Goal: Task Accomplishment & Management: Use online tool/utility

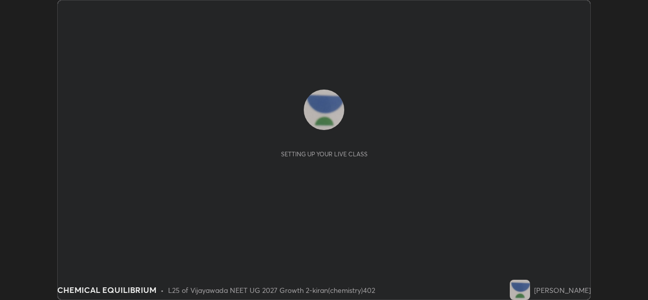
scroll to position [300, 647]
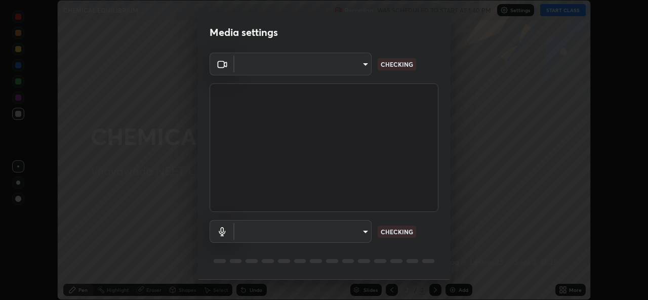
type input "03d5b1e328775286ef50ca9e691cdbc5b29e44cb463622e7fe7d5ef11c4b5cfc"
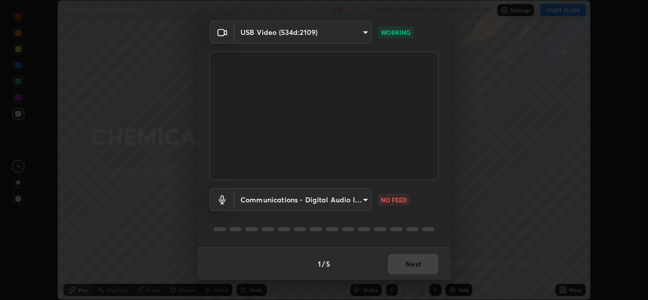
click at [361, 201] on body "Erase all CHEMICAL EQUILIBRIUM Recording WAS SCHEDULED TO START AT 1:40 PM Sett…" at bounding box center [324, 150] width 648 height 300
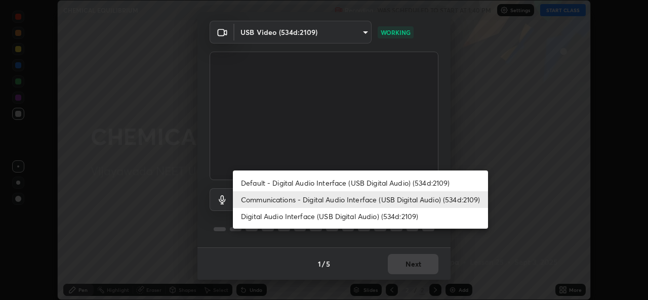
click at [309, 219] on li "Digital Audio Interface (USB Digital Audio) (534d:2109)" at bounding box center [360, 216] width 255 height 17
type input "9080ea21262a1208b49227341c5686703e049f6195c63710bc332f29cf707cad"
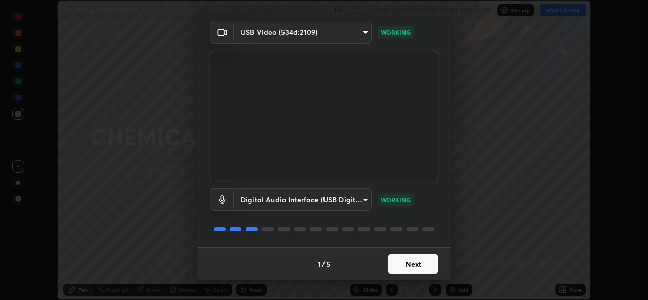
click at [417, 266] on button "Next" at bounding box center [413, 264] width 51 height 20
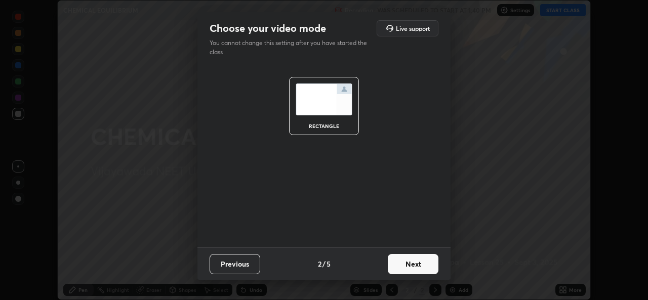
click at [417, 266] on button "Next" at bounding box center [413, 264] width 51 height 20
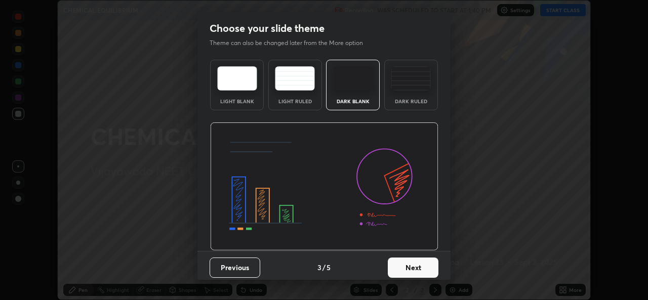
click at [422, 266] on button "Next" at bounding box center [413, 267] width 51 height 20
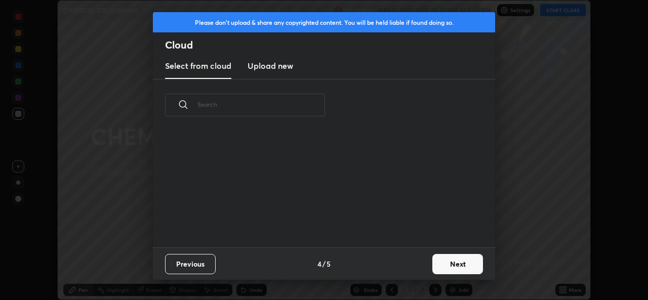
click at [445, 264] on button "Next" at bounding box center [457, 264] width 51 height 20
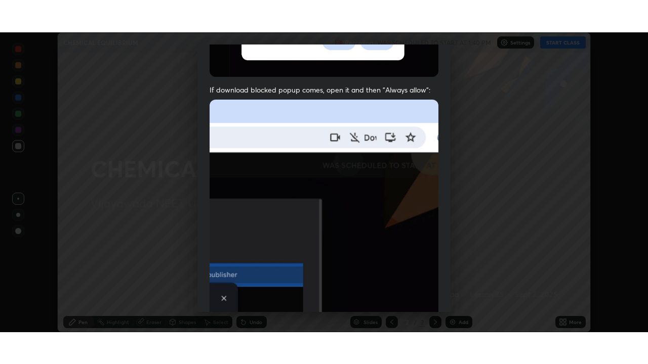
scroll to position [238, 0]
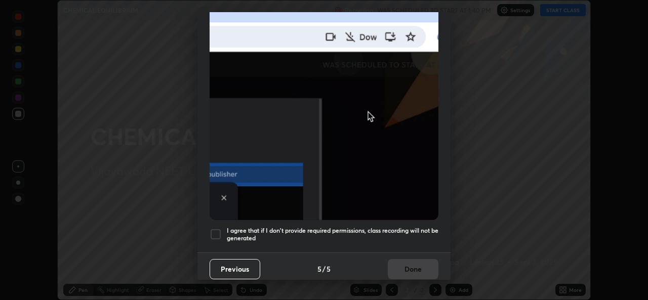
click at [218, 228] on div at bounding box center [215, 234] width 12 height 12
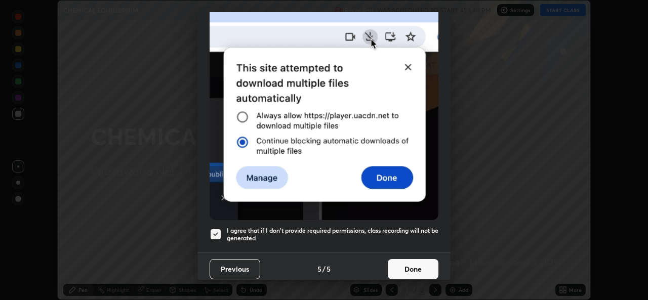
click at [412, 262] on button "Done" at bounding box center [413, 269] width 51 height 20
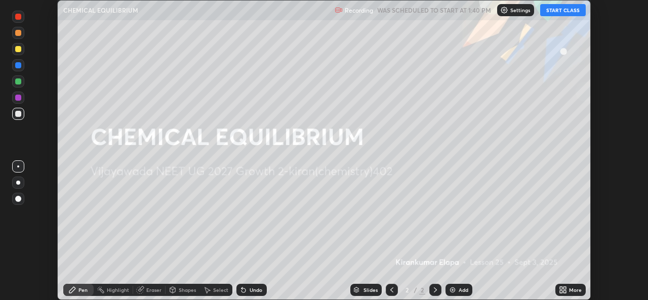
click at [567, 10] on button "START CLASS" at bounding box center [563, 10] width 46 height 12
click at [560, 290] on icon at bounding box center [561, 291] width 3 height 3
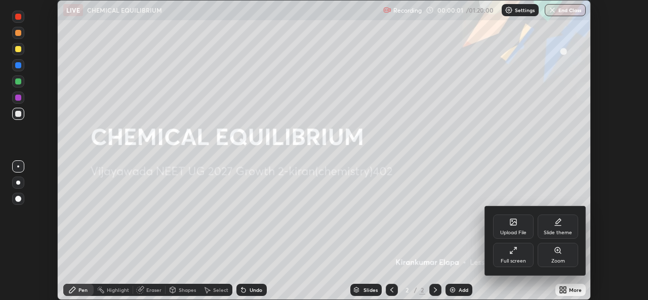
click at [509, 262] on div "Full screen" at bounding box center [512, 261] width 25 height 5
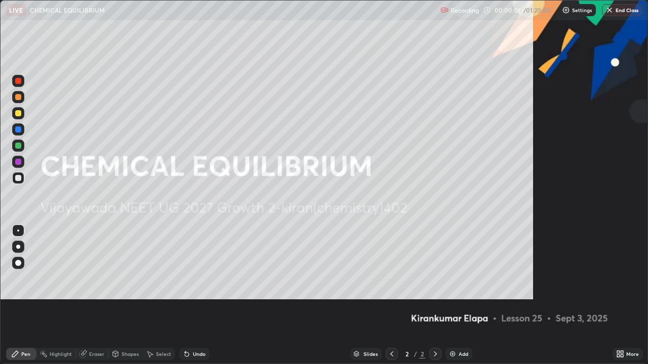
scroll to position [364, 648]
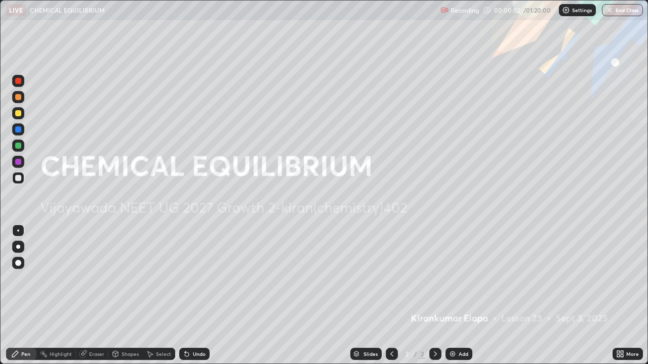
click at [460, 299] on div "Add" at bounding box center [463, 354] width 10 height 5
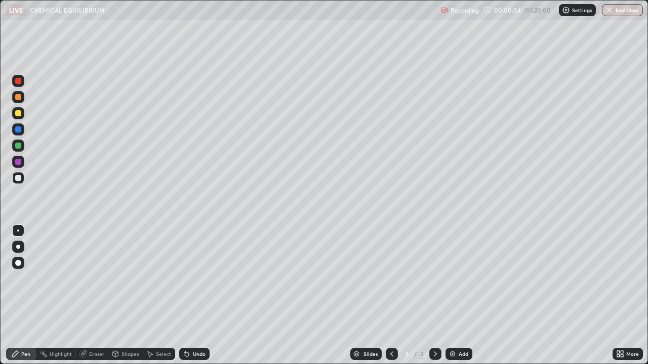
click at [18, 247] on div at bounding box center [18, 247] width 4 height 4
click at [18, 115] on div at bounding box center [18, 113] width 6 height 6
click at [19, 113] on div at bounding box center [18, 113] width 6 height 6
click at [195, 299] on div "Undo" at bounding box center [199, 354] width 13 height 5
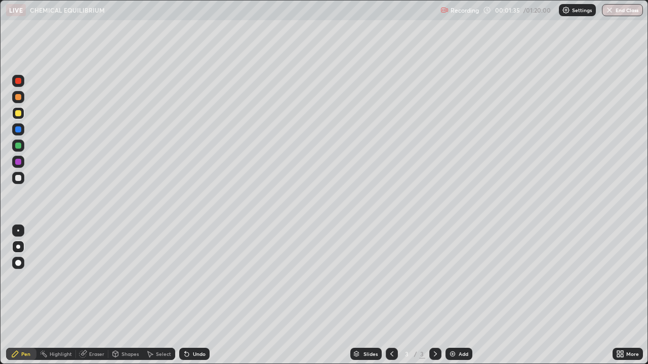
click at [194, 299] on div "Undo" at bounding box center [199, 354] width 13 height 5
click at [193, 299] on div "Undo" at bounding box center [199, 354] width 13 height 5
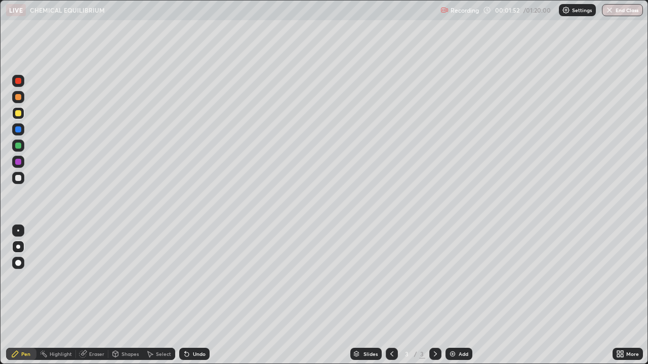
click at [18, 180] on div at bounding box center [18, 178] width 6 height 6
click at [119, 299] on div "Shapes" at bounding box center [125, 354] width 34 height 12
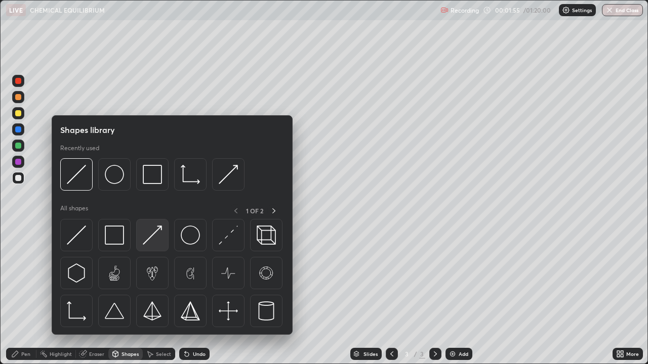
click at [153, 238] on img at bounding box center [152, 235] width 19 height 19
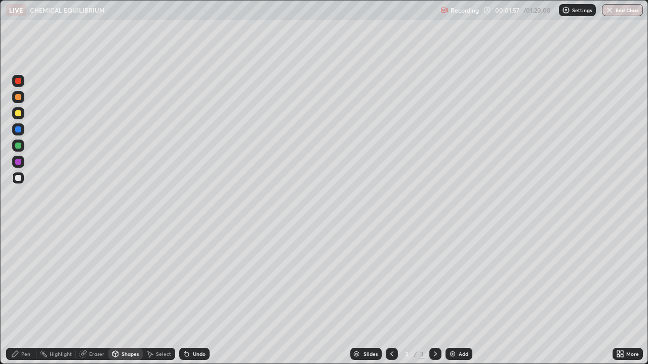
click at [130, 299] on div "Shapes" at bounding box center [129, 354] width 17 height 5
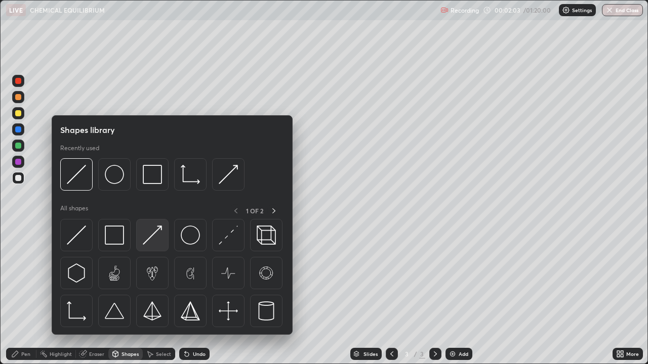
click at [153, 240] on img at bounding box center [152, 235] width 19 height 19
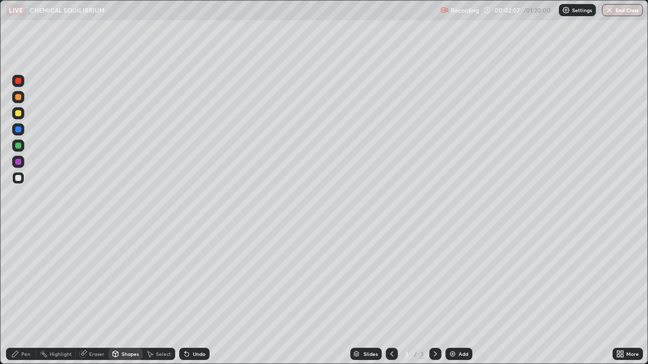
click at [24, 299] on div "Pen" at bounding box center [25, 354] width 9 height 5
click at [19, 179] on div at bounding box center [18, 178] width 6 height 6
click at [20, 147] on div at bounding box center [18, 146] width 6 height 6
click at [459, 299] on div "Add" at bounding box center [463, 354] width 10 height 5
click at [20, 116] on div at bounding box center [18, 113] width 6 height 6
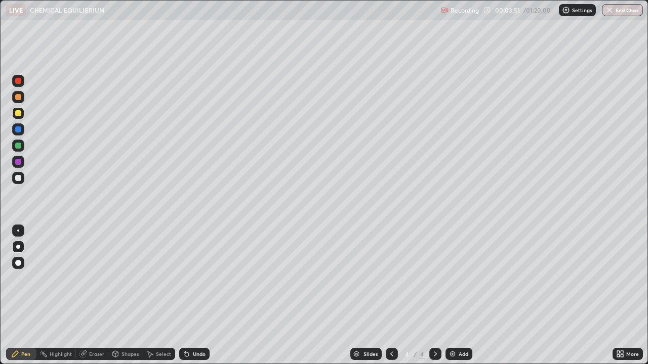
click at [20, 179] on div at bounding box center [18, 178] width 6 height 6
click at [16, 148] on div at bounding box center [18, 146] width 6 height 6
click at [19, 179] on div at bounding box center [18, 178] width 6 height 6
click at [19, 150] on div at bounding box center [18, 146] width 12 height 12
click at [22, 115] on div at bounding box center [18, 113] width 12 height 12
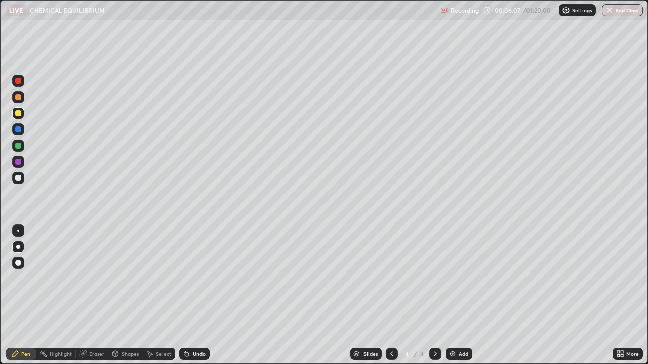
click at [18, 98] on div at bounding box center [18, 97] width 6 height 6
click at [199, 299] on div "Undo" at bounding box center [199, 354] width 13 height 5
click at [197, 299] on div "Undo" at bounding box center [199, 354] width 13 height 5
click at [201, 299] on div "Undo" at bounding box center [194, 354] width 30 height 12
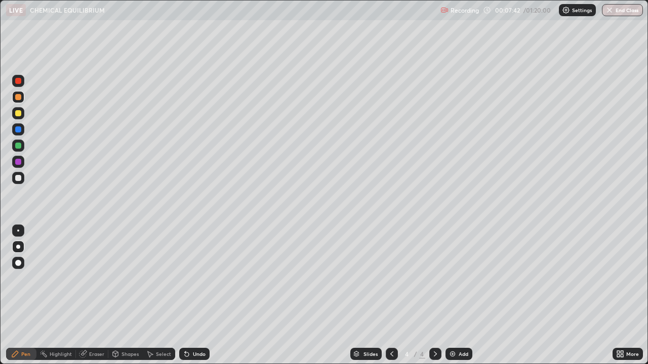
click at [391, 299] on icon at bounding box center [392, 354] width 8 height 8
click at [434, 299] on icon at bounding box center [435, 354] width 8 height 8
click at [457, 299] on div "Add" at bounding box center [458, 354] width 27 height 12
click at [18, 114] on div at bounding box center [18, 113] width 6 height 6
click at [19, 179] on div at bounding box center [18, 178] width 6 height 6
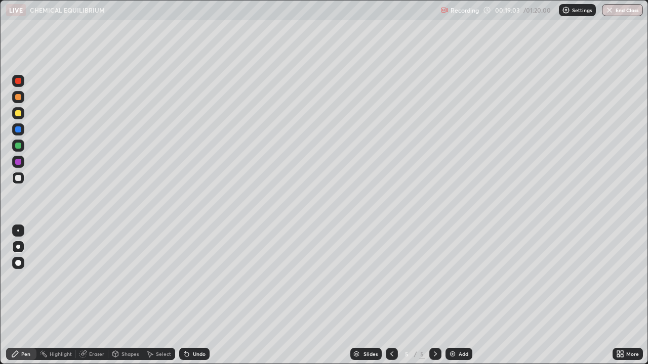
click at [19, 165] on div at bounding box center [18, 162] width 12 height 12
click at [455, 299] on img at bounding box center [452, 354] width 8 height 8
click at [19, 148] on div at bounding box center [18, 146] width 6 height 6
click at [18, 179] on div at bounding box center [18, 178] width 6 height 6
click at [19, 98] on div at bounding box center [18, 97] width 6 height 6
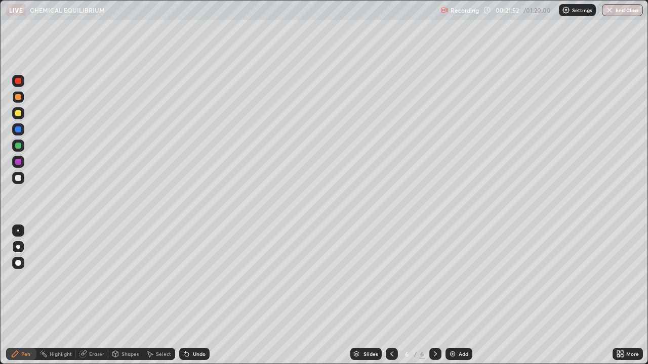
click at [18, 162] on div at bounding box center [18, 162] width 6 height 6
click at [20, 180] on div at bounding box center [18, 178] width 6 height 6
click at [455, 299] on div "Add" at bounding box center [458, 354] width 27 height 12
click at [396, 299] on div at bounding box center [391, 354] width 12 height 12
click at [434, 299] on icon at bounding box center [435, 354] width 8 height 8
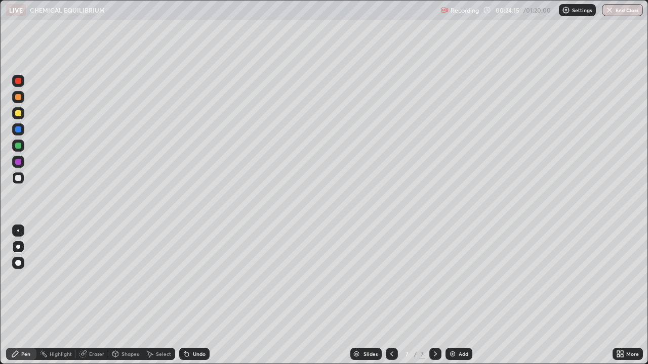
click at [18, 162] on div at bounding box center [18, 162] width 6 height 6
click at [20, 178] on div at bounding box center [18, 178] width 6 height 6
click at [391, 299] on icon at bounding box center [392, 354] width 8 height 8
click at [19, 131] on div at bounding box center [18, 129] width 6 height 6
click at [429, 299] on div at bounding box center [435, 354] width 12 height 12
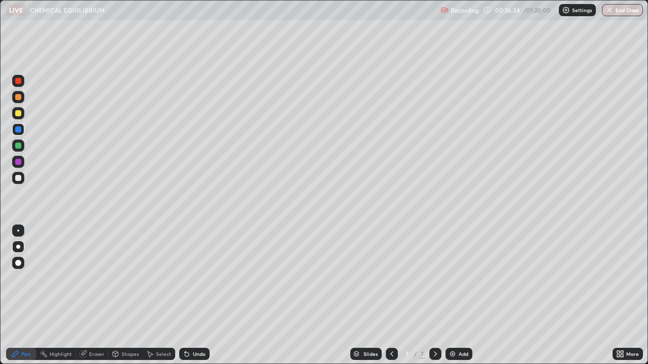
click at [391, 299] on icon at bounding box center [392, 354] width 8 height 8
click at [433, 299] on icon at bounding box center [435, 354] width 8 height 8
click at [391, 299] on icon at bounding box center [392, 354] width 8 height 8
click at [434, 299] on icon at bounding box center [435, 354] width 3 height 5
click at [20, 80] on div at bounding box center [18, 81] width 6 height 6
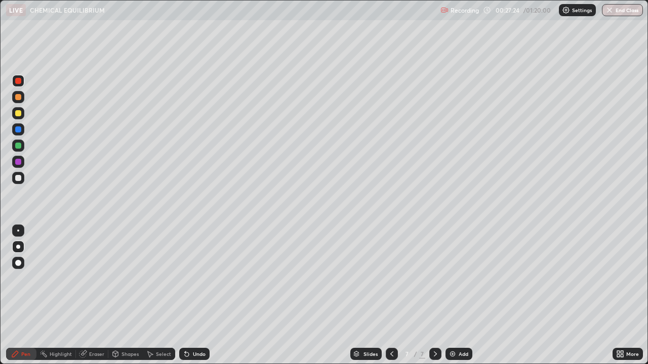
click at [19, 130] on div at bounding box center [18, 129] width 6 height 6
click at [390, 299] on icon at bounding box center [392, 354] width 8 height 8
click at [435, 299] on icon at bounding box center [435, 354] width 8 height 8
click at [454, 299] on img at bounding box center [452, 354] width 8 height 8
click at [20, 99] on div at bounding box center [18, 97] width 6 height 6
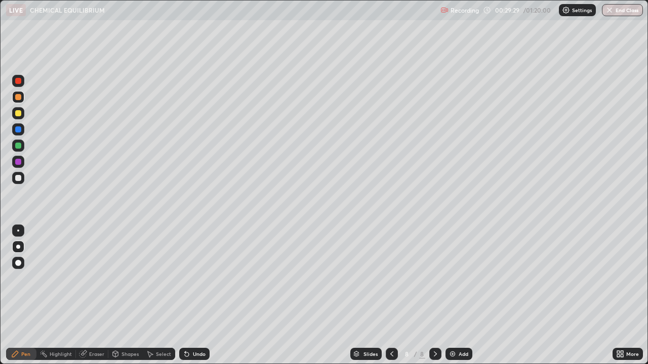
click at [19, 176] on div at bounding box center [18, 178] width 6 height 6
click at [195, 299] on div "Undo" at bounding box center [199, 354] width 13 height 5
click at [196, 299] on div "Undo" at bounding box center [199, 354] width 13 height 5
click at [198, 299] on div "Undo" at bounding box center [199, 354] width 13 height 5
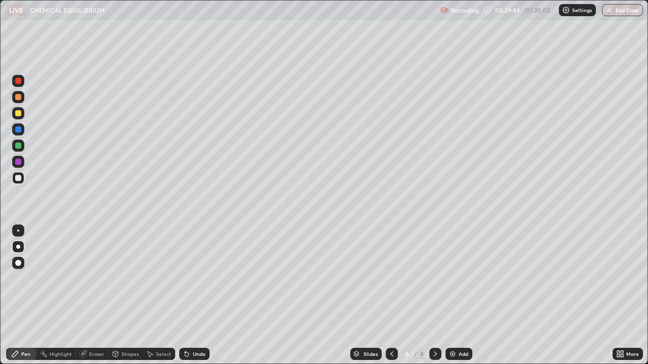
click at [197, 299] on div "Undo" at bounding box center [199, 354] width 13 height 5
click at [95, 299] on div "Eraser" at bounding box center [96, 354] width 15 height 5
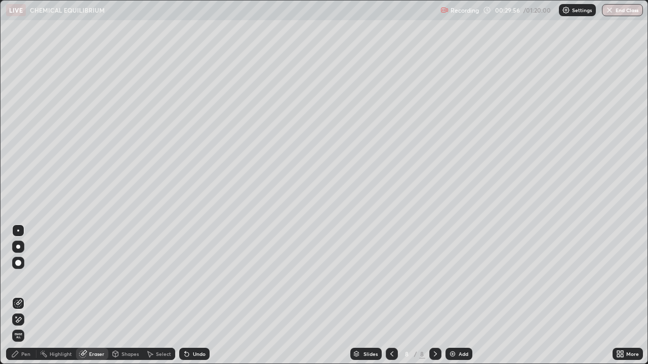
click at [26, 299] on div "Pen" at bounding box center [25, 354] width 9 height 5
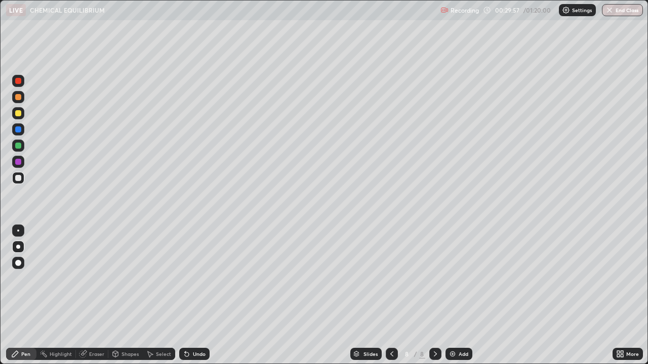
click at [19, 161] on div at bounding box center [18, 162] width 6 height 6
click at [20, 146] on div at bounding box center [18, 146] width 6 height 6
click at [19, 131] on div at bounding box center [18, 129] width 6 height 6
click at [20, 115] on div at bounding box center [18, 113] width 6 height 6
click at [21, 99] on div at bounding box center [18, 97] width 6 height 6
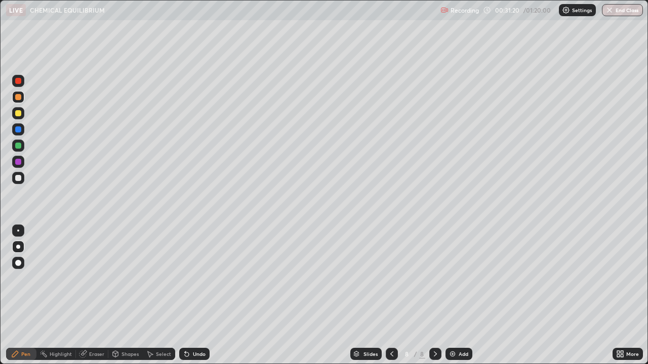
click at [19, 82] on div at bounding box center [18, 81] width 6 height 6
click at [18, 177] on div at bounding box center [18, 178] width 6 height 6
click at [19, 164] on div at bounding box center [18, 162] width 6 height 6
click at [92, 299] on div "Eraser" at bounding box center [96, 354] width 15 height 5
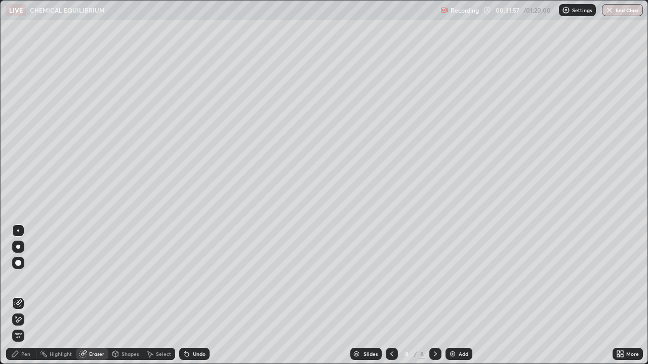
click at [25, 299] on div "Pen" at bounding box center [25, 354] width 9 height 5
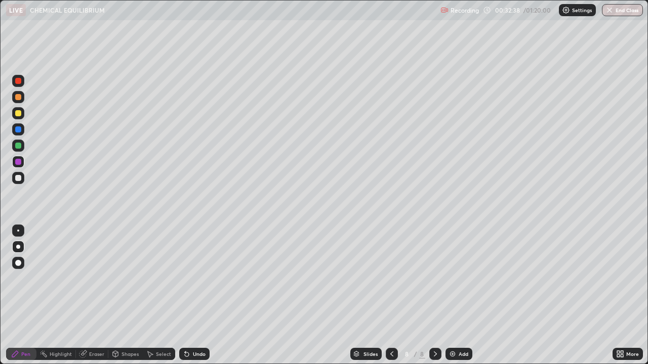
click at [17, 147] on div at bounding box center [18, 146] width 6 height 6
click at [456, 299] on div "Add" at bounding box center [458, 354] width 27 height 12
click at [459, 299] on div "Add" at bounding box center [463, 354] width 10 height 5
click at [18, 98] on div at bounding box center [18, 97] width 6 height 6
click at [391, 299] on icon at bounding box center [391, 354] width 8 height 8
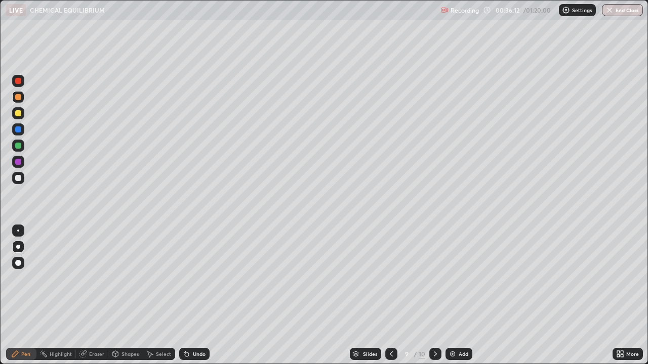
click at [390, 299] on icon at bounding box center [391, 354] width 8 height 8
click at [389, 299] on div at bounding box center [391, 354] width 12 height 12
click at [391, 299] on icon at bounding box center [391, 354] width 8 height 8
click at [392, 299] on icon at bounding box center [391, 354] width 8 height 8
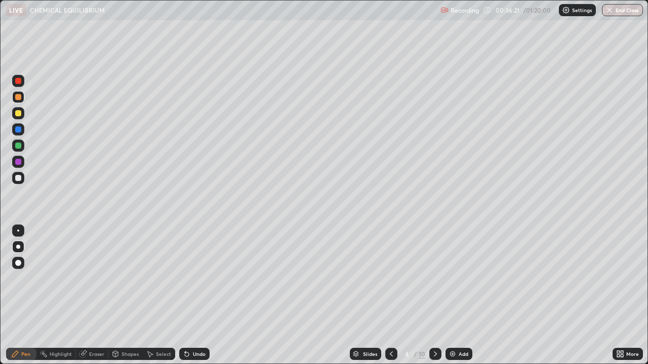
click at [429, 299] on div at bounding box center [435, 354] width 12 height 12
click at [438, 299] on div at bounding box center [435, 354] width 12 height 12
click at [434, 299] on icon at bounding box center [435, 354] width 8 height 8
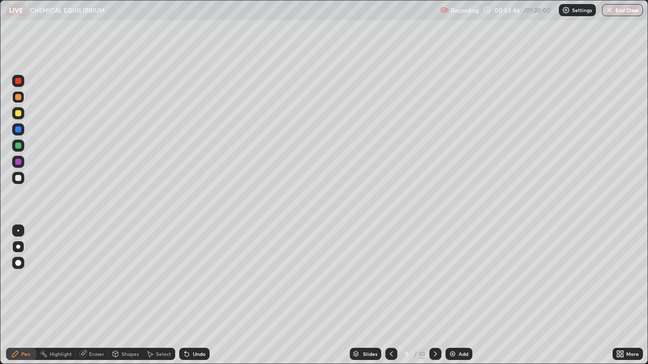
click at [390, 299] on icon at bounding box center [391, 354] width 8 height 8
click at [435, 299] on icon at bounding box center [435, 354] width 8 height 8
click at [19, 177] on div at bounding box center [18, 178] width 6 height 6
click at [196, 299] on div "Undo" at bounding box center [199, 354] width 13 height 5
click at [434, 299] on icon at bounding box center [435, 354] width 8 height 8
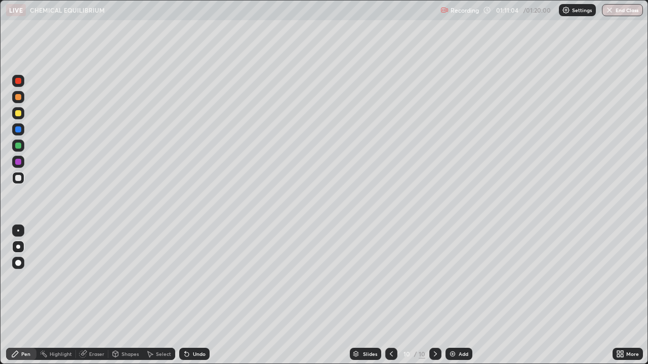
click at [18, 161] on div at bounding box center [18, 162] width 6 height 6
click at [21, 83] on div at bounding box center [18, 81] width 12 height 12
click at [21, 161] on div at bounding box center [18, 162] width 6 height 6
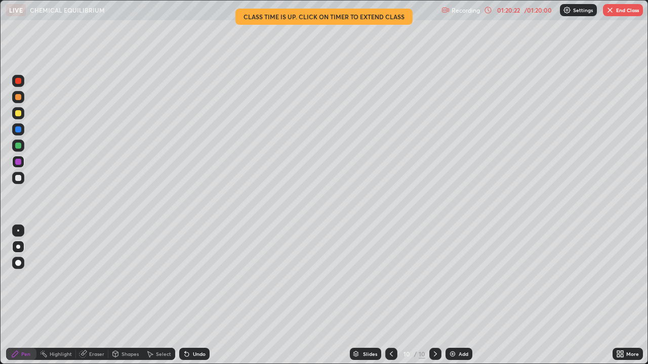
click at [623, 15] on button "End Class" at bounding box center [623, 10] width 40 height 12
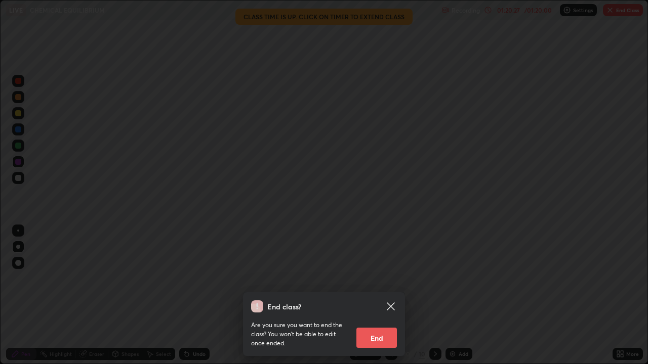
click at [379, 299] on button "End" at bounding box center [376, 338] width 40 height 20
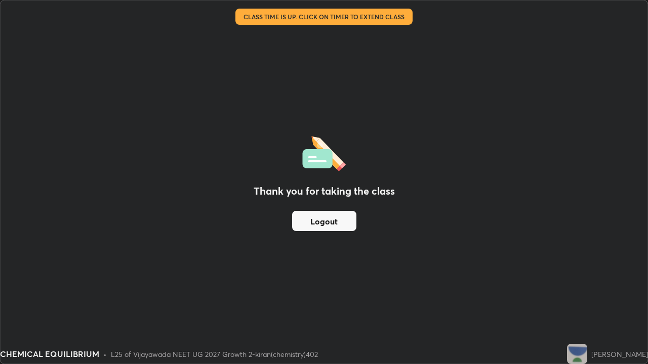
click at [339, 227] on button "Logout" at bounding box center [324, 221] width 64 height 20
